Goal: Information Seeking & Learning: Learn about a topic

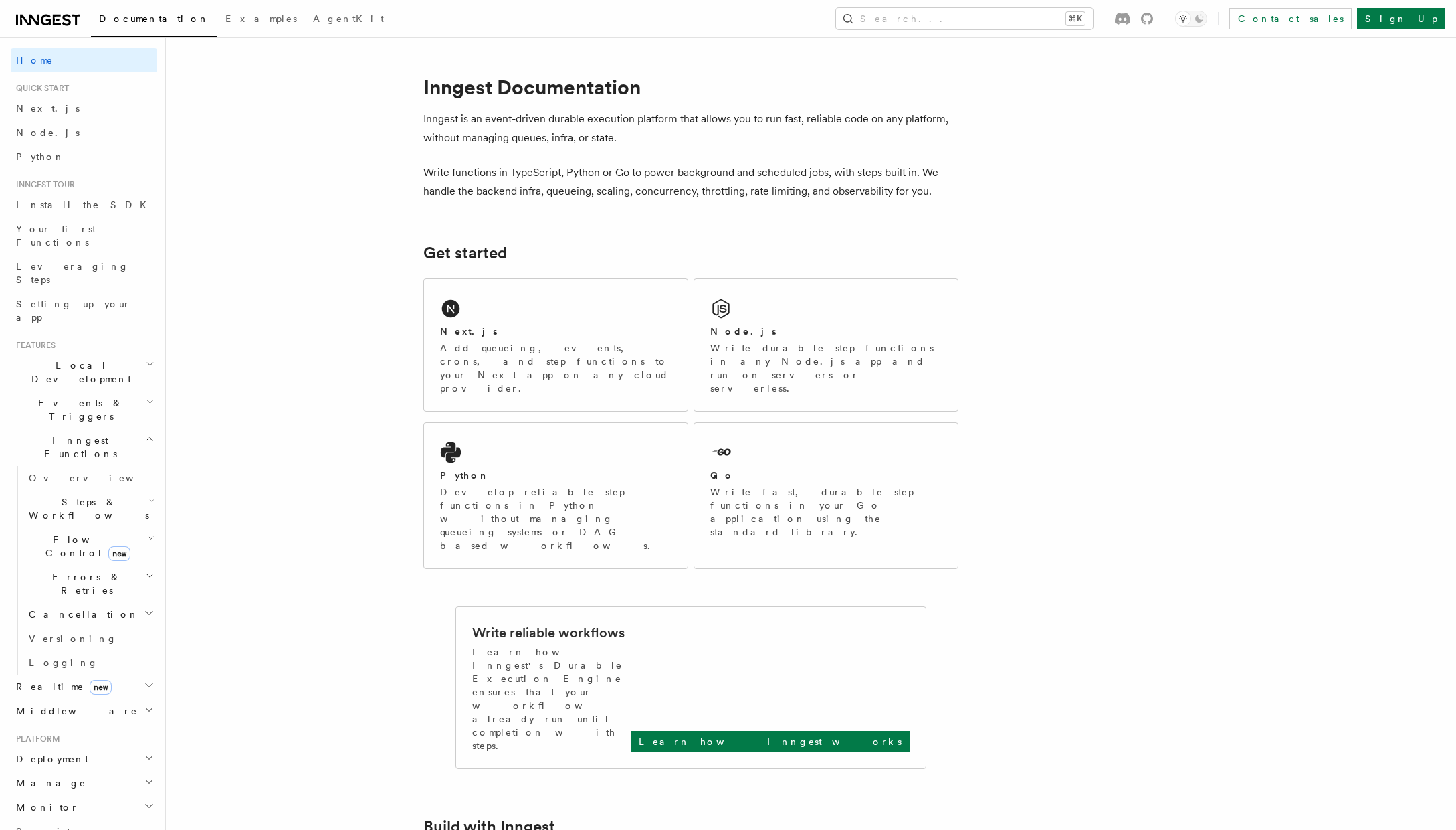
click at [107, 490] on h2 "Steps & Workflows" at bounding box center [90, 509] width 134 height 38
click at [99, 528] on link "Overview" at bounding box center [96, 540] width 121 height 24
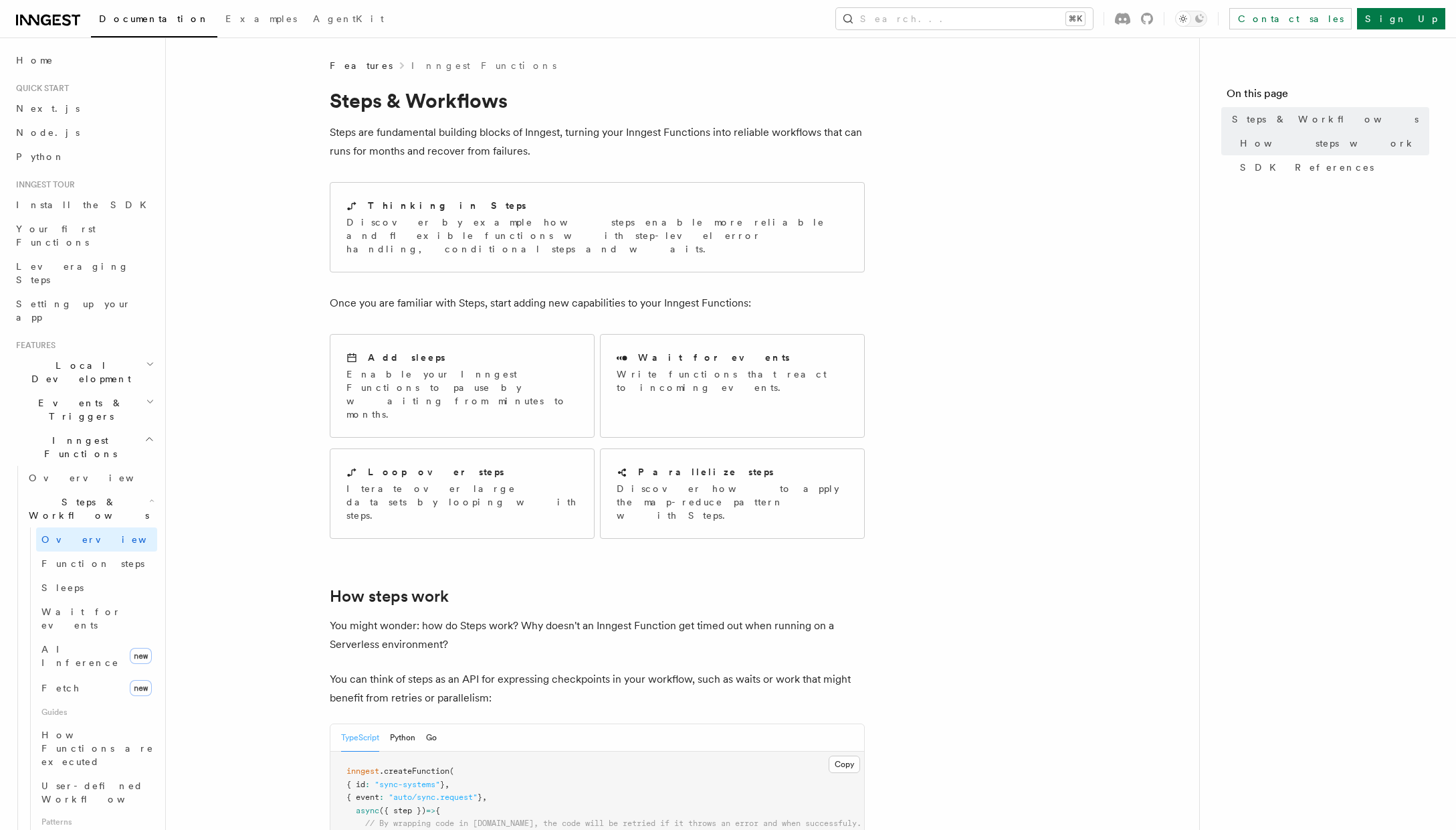
click at [119, 490] on h2 "Steps & Workflows" at bounding box center [90, 509] width 134 height 38
click at [107, 528] on h2 "Flow Control new" at bounding box center [90, 547] width 134 height 38
click at [92, 565] on link "Overview" at bounding box center [96, 577] width 121 height 24
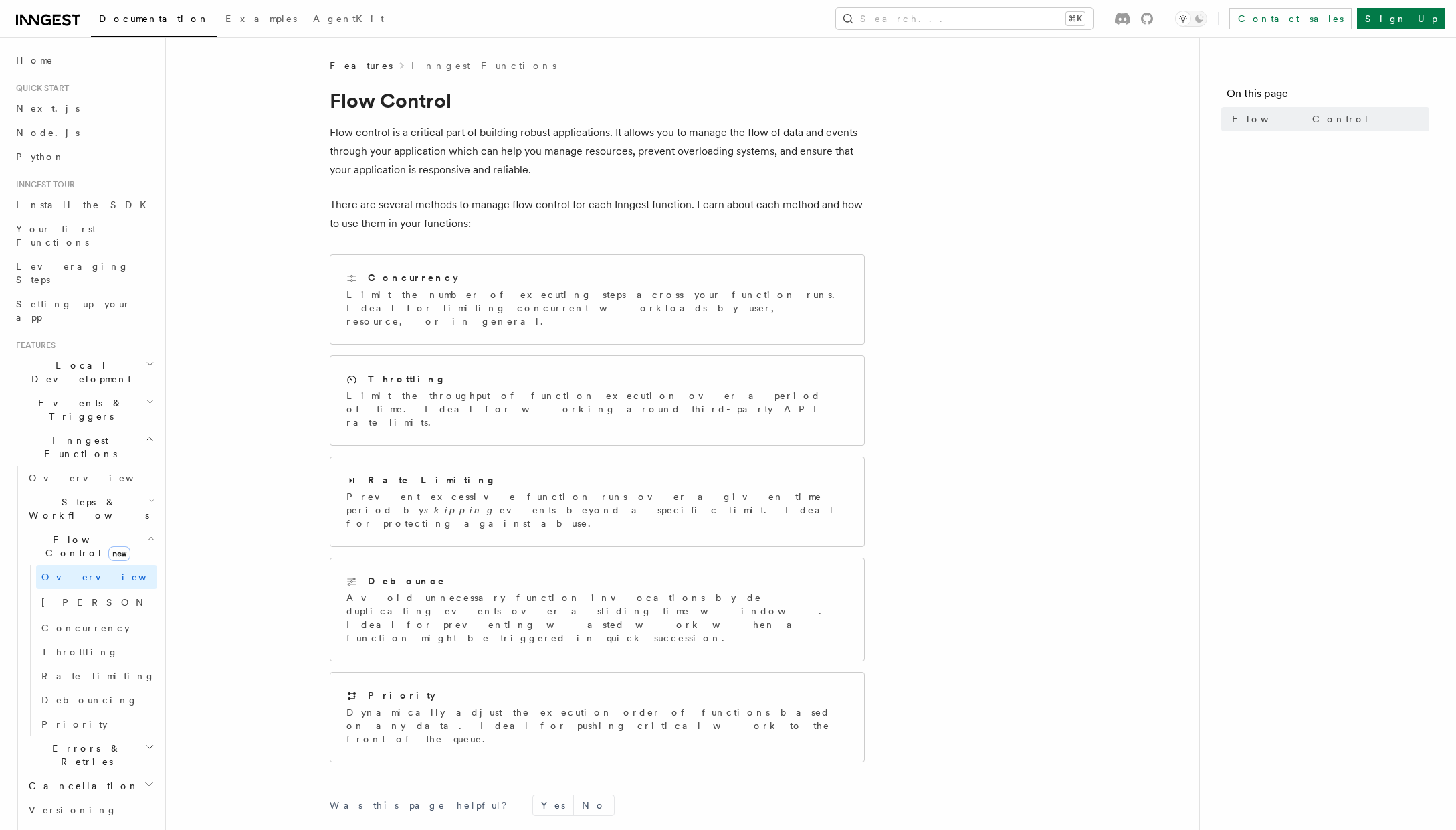
click at [103, 495] on span "Steps & Workflows" at bounding box center [86, 508] width 126 height 27
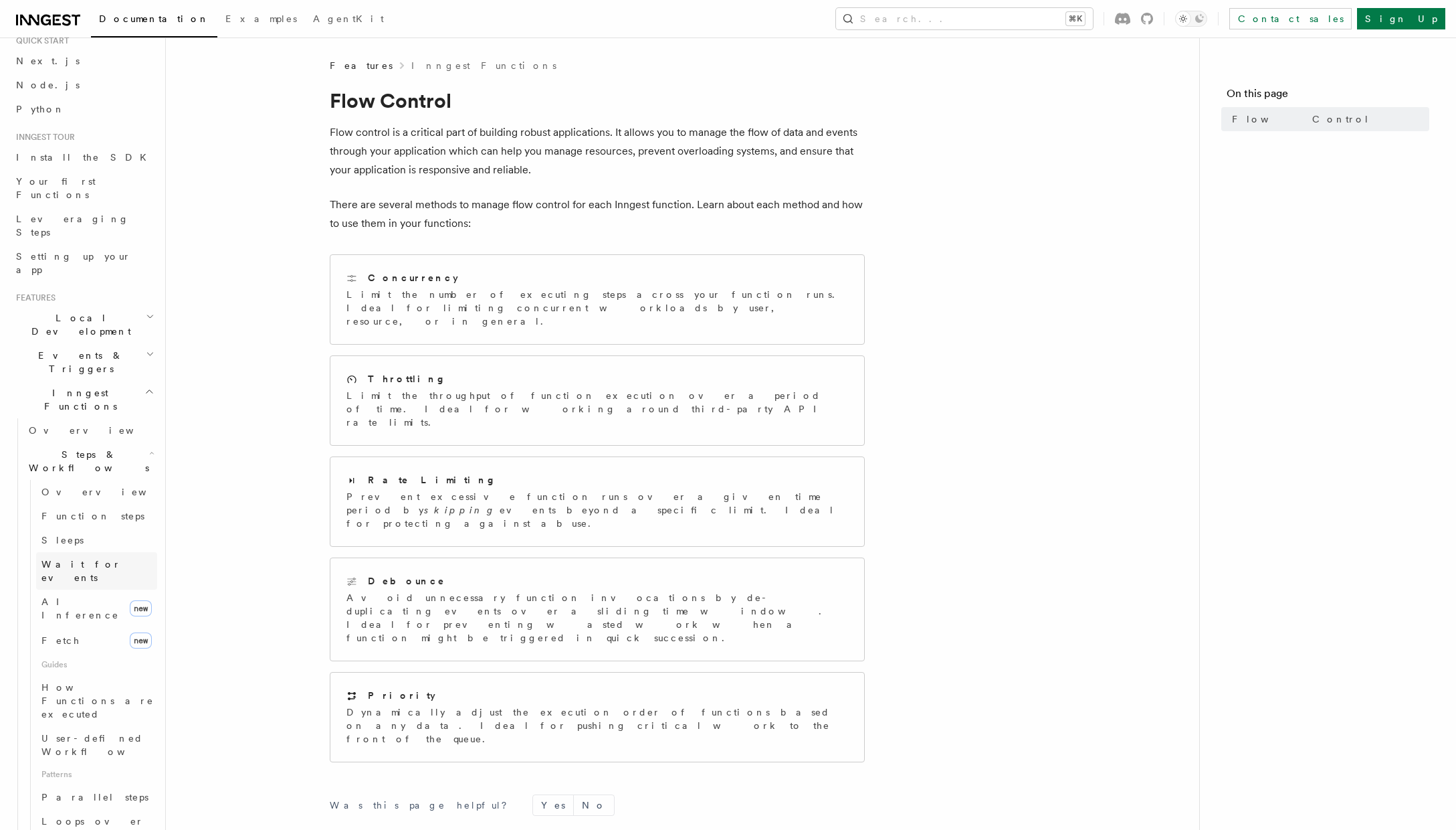
click at [81, 559] on span "Wait for events" at bounding box center [82, 571] width 80 height 24
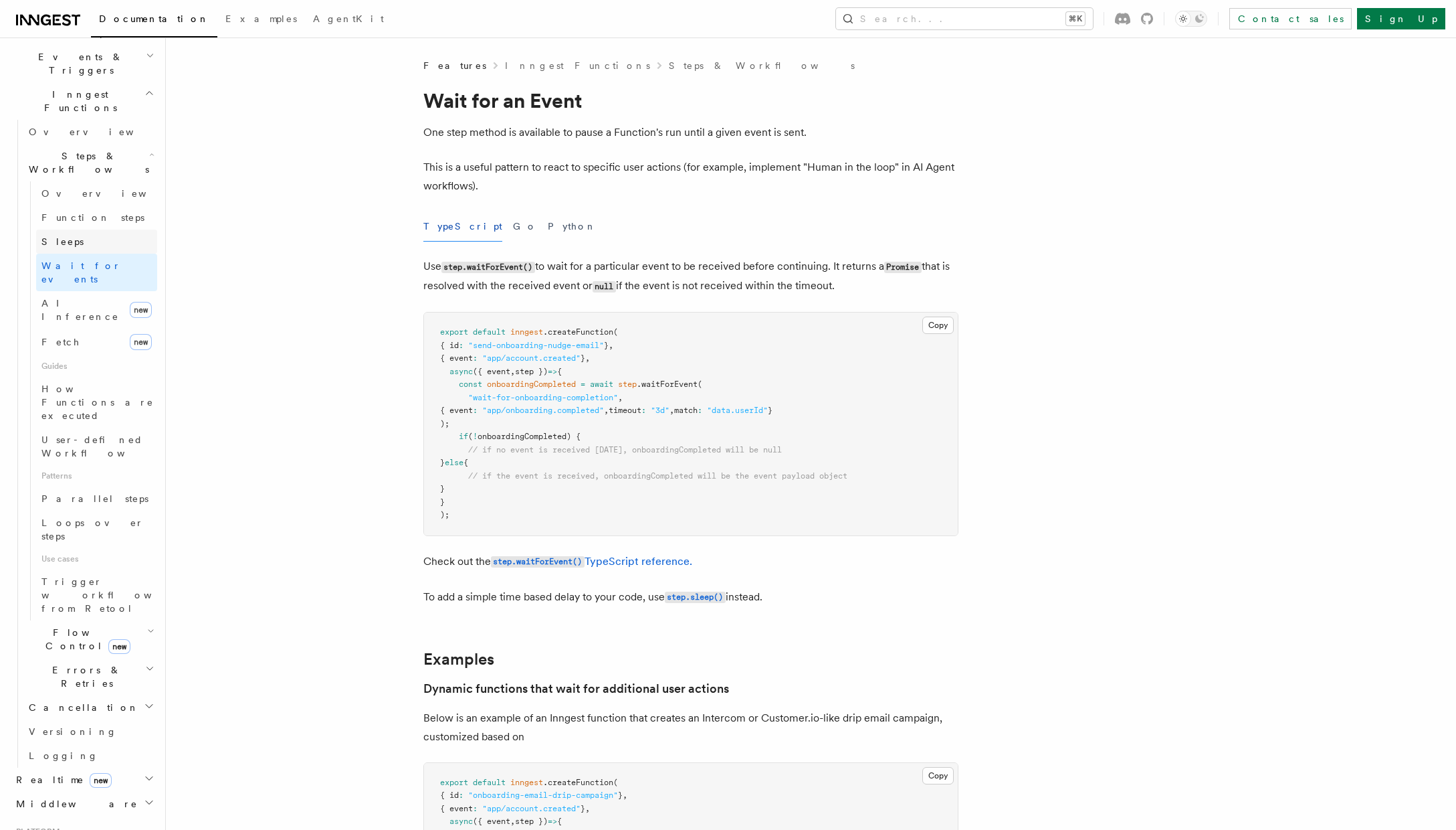
scroll to position [356, 0]
click at [114, 757] on h2 "Realtime new" at bounding box center [84, 769] width 147 height 24
click at [66, 812] on span "React hooks / Next.js" at bounding box center [88, 824] width 119 height 24
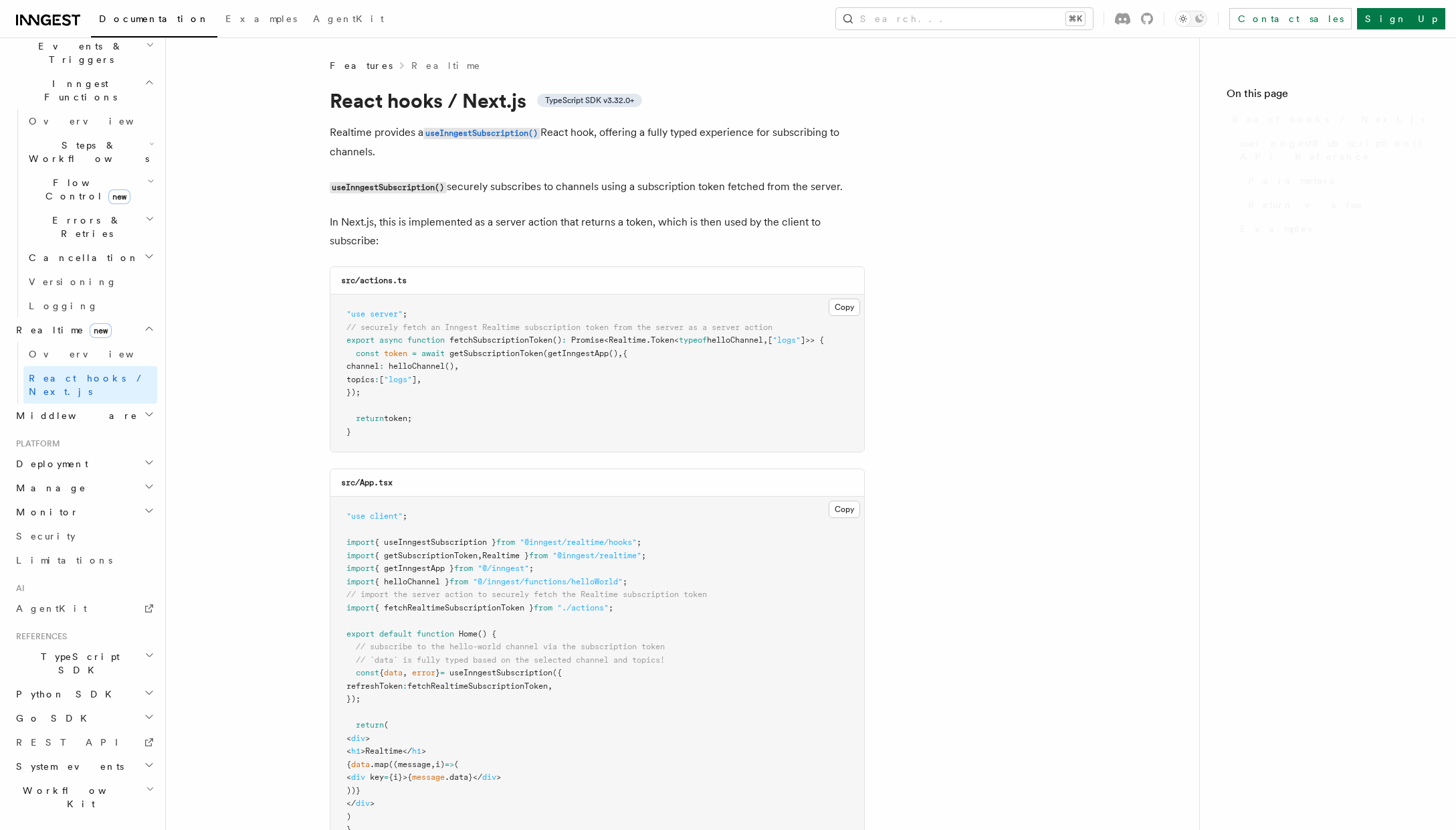
scroll to position [289, 0]
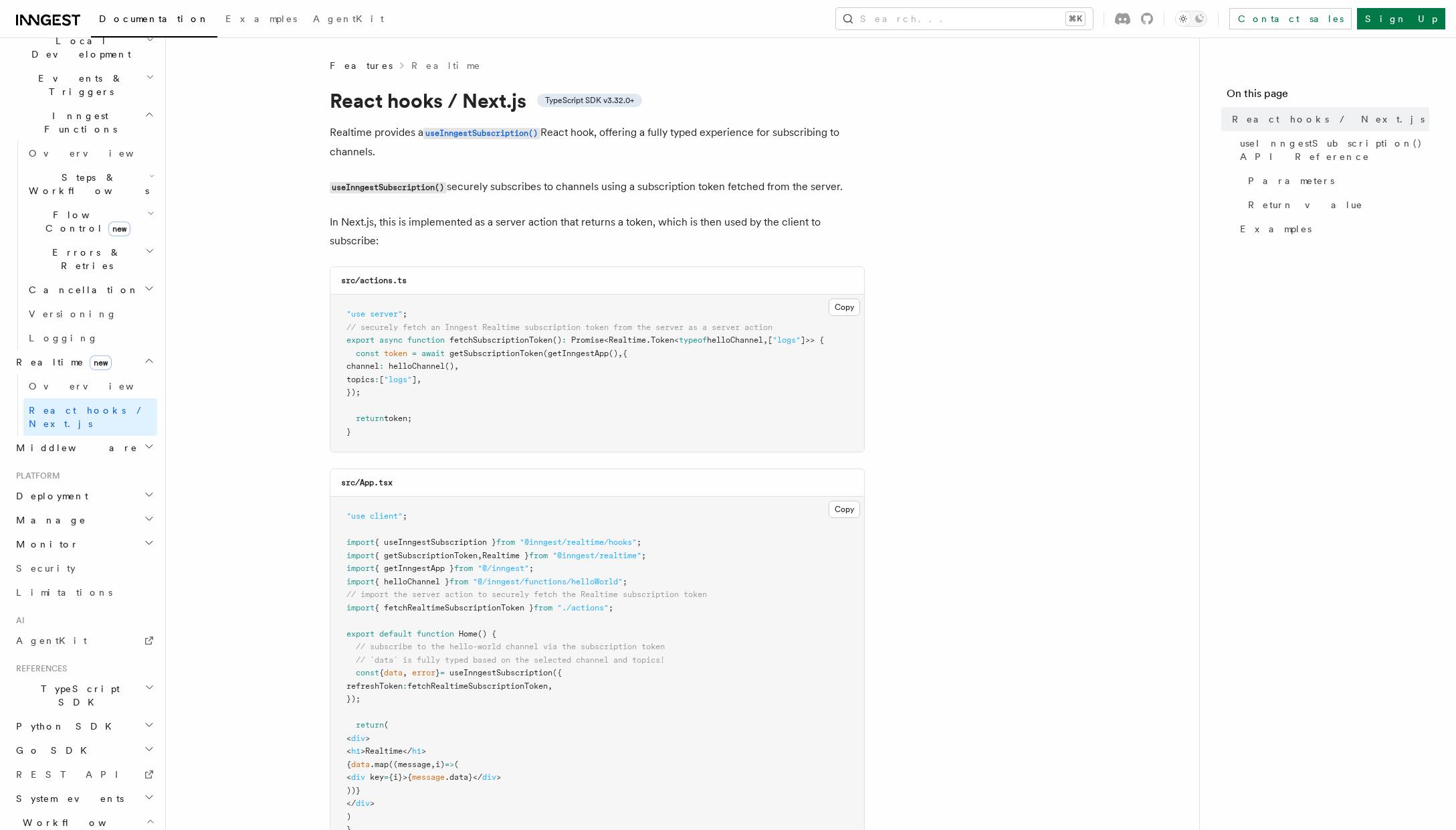
scroll to position [409, 0]
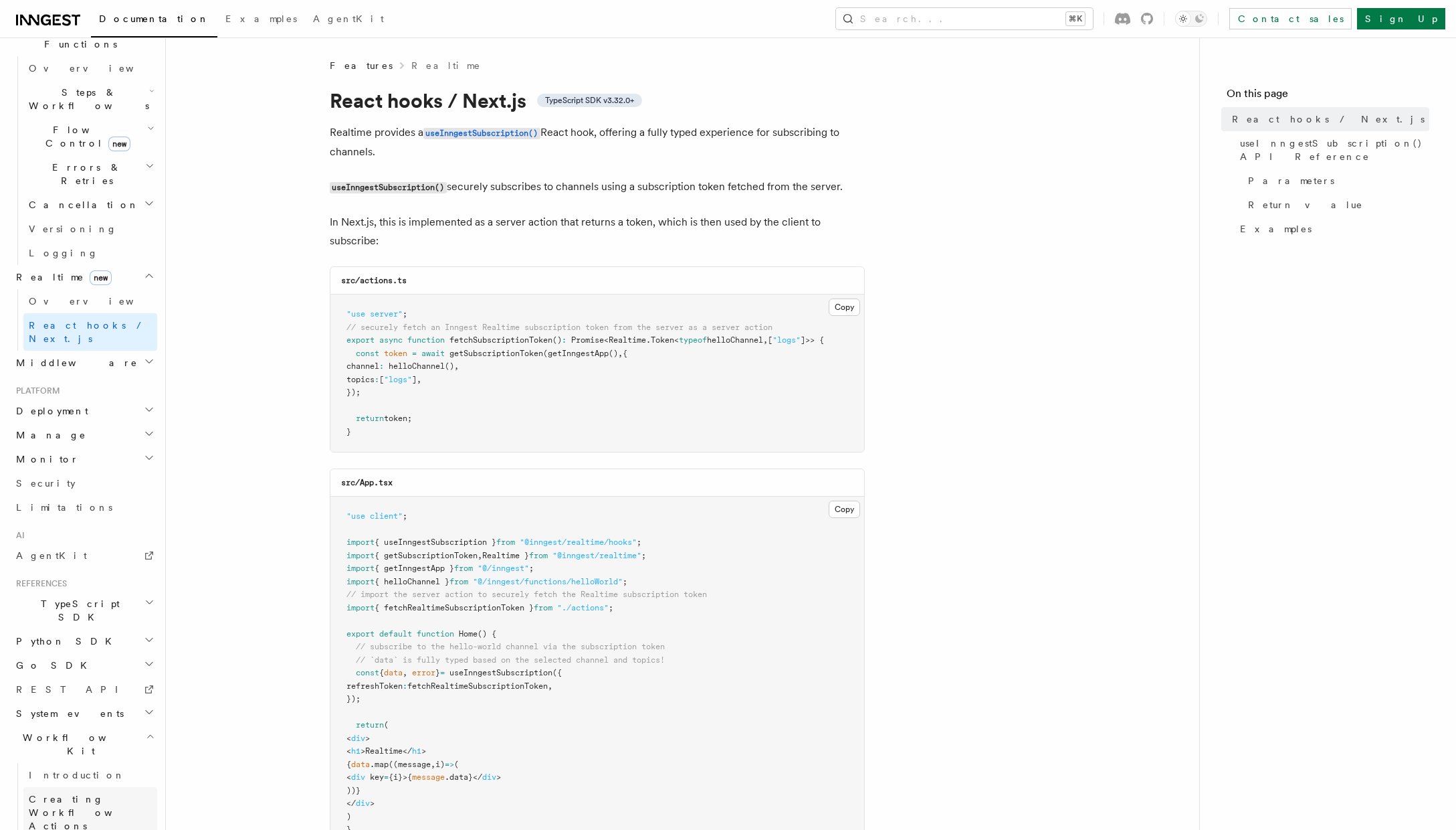
click at [76, 793] on span "Creating Workflow Actions" at bounding box center [87, 812] width 117 height 38
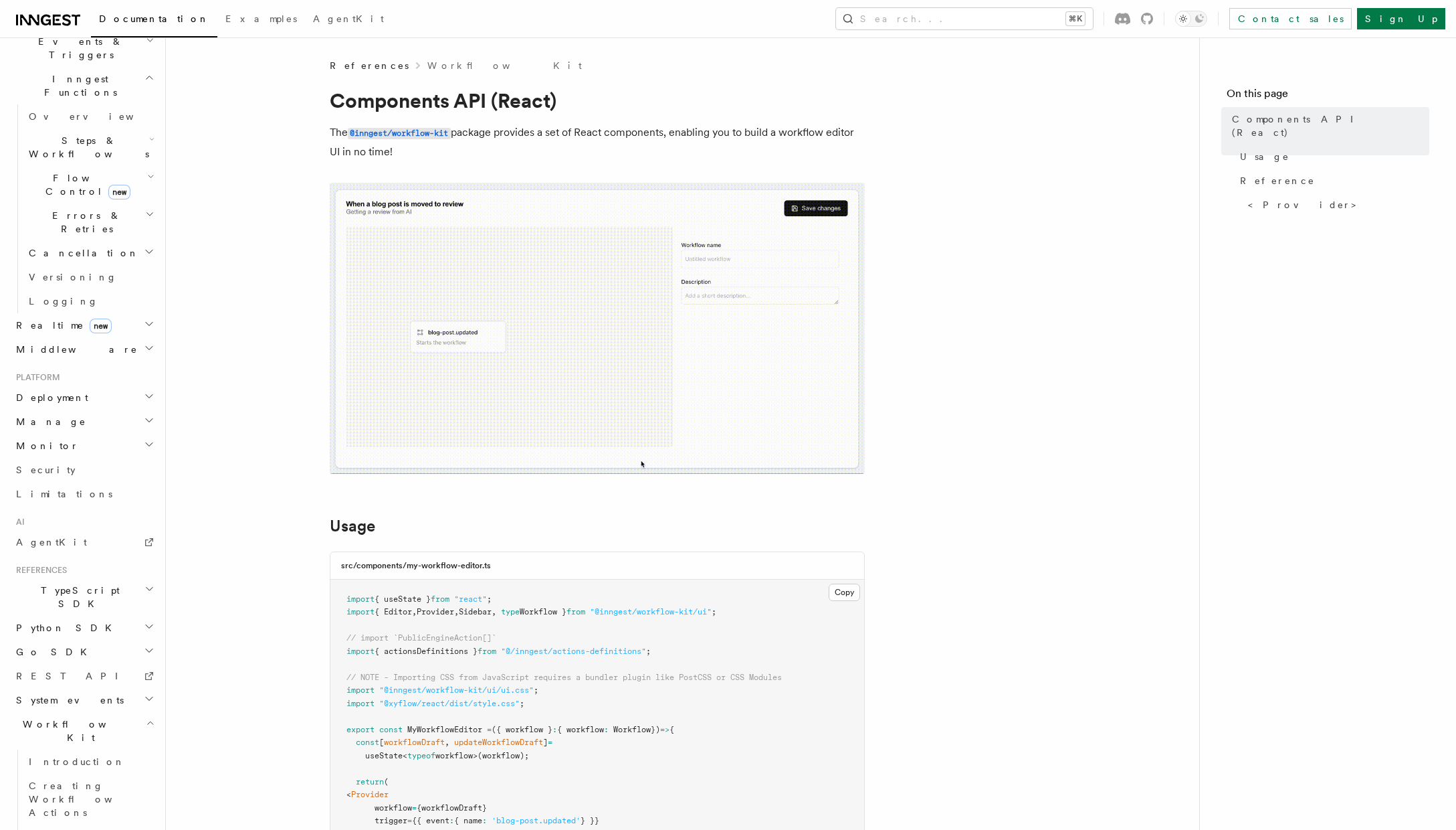
scroll to position [340, 0]
click at [87, 407] on h2 "Deployment" at bounding box center [84, 419] width 147 height 24
click at [93, 358] on h2 "Middleware" at bounding box center [84, 370] width 147 height 24
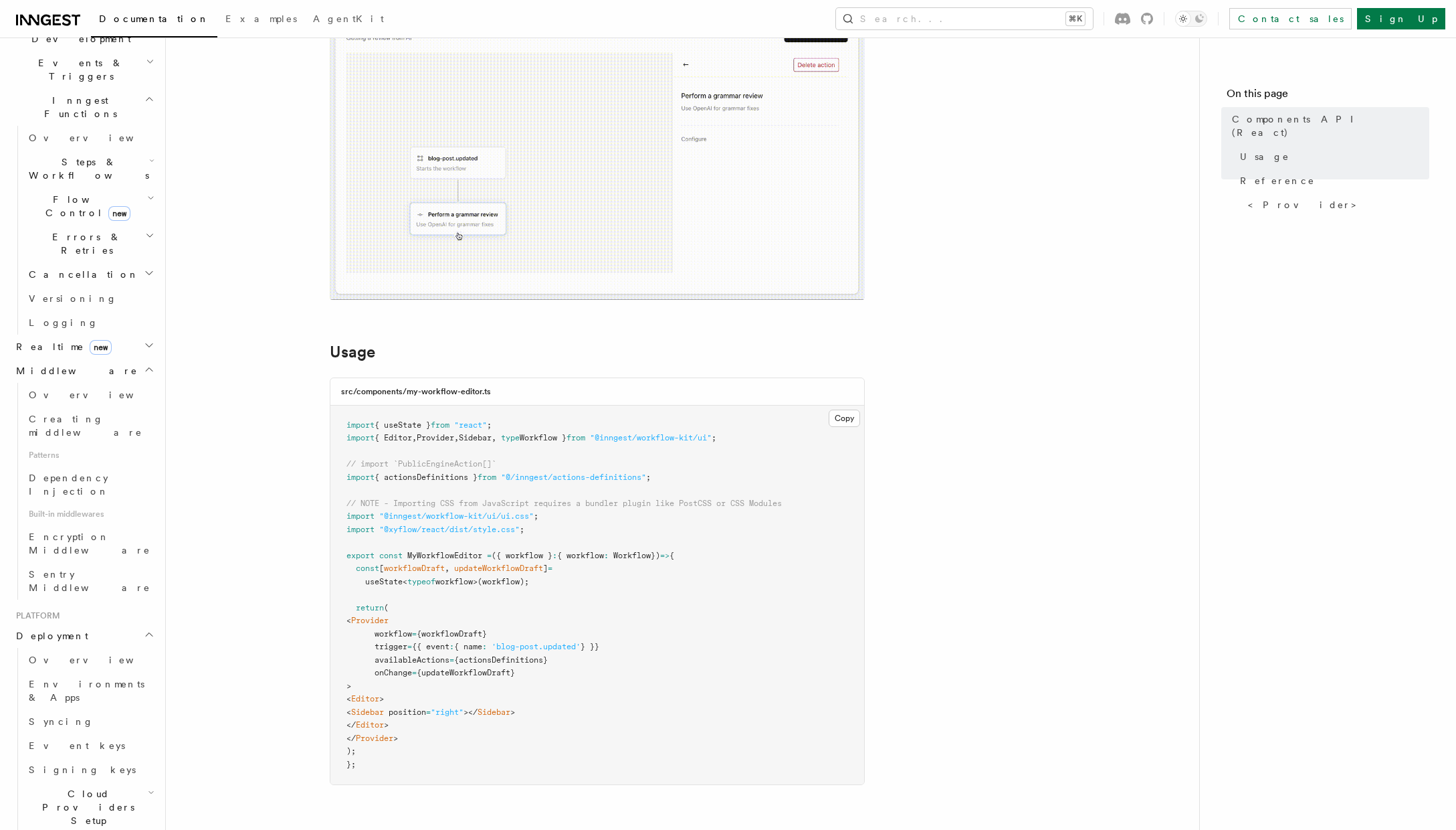
scroll to position [176, 0]
click at [963, 263] on article "References Workflow Kit Components API (React) The @inngest/workflow-kit packag…" at bounding box center [682, 773] width 990 height 1781
click at [125, 334] on h2 "Realtime new" at bounding box center [84, 346] width 147 height 24
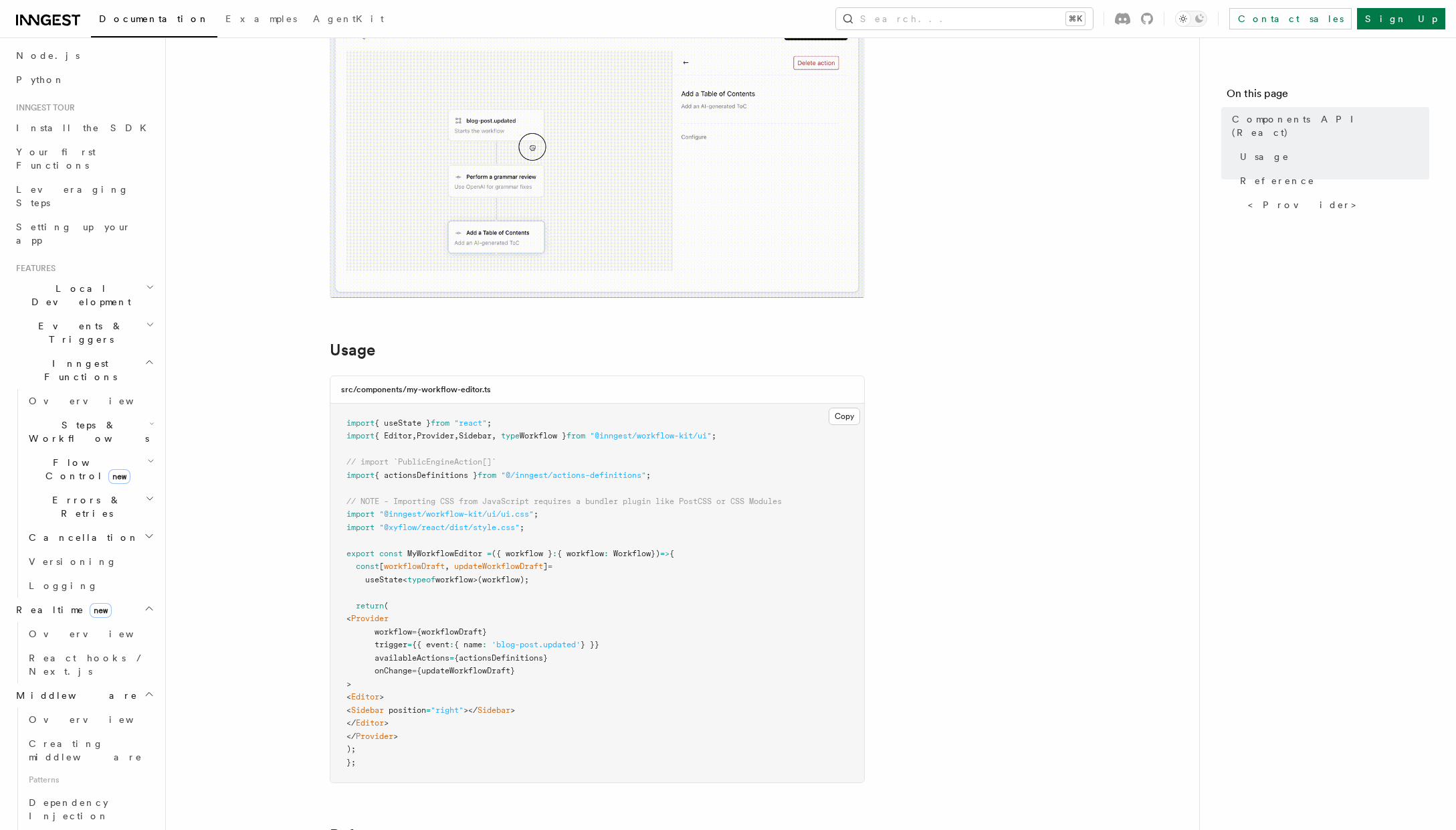
scroll to position [68, 0]
click at [305, 26] on link "AgentKit" at bounding box center [348, 20] width 87 height 32
